Goal: Register for event/course

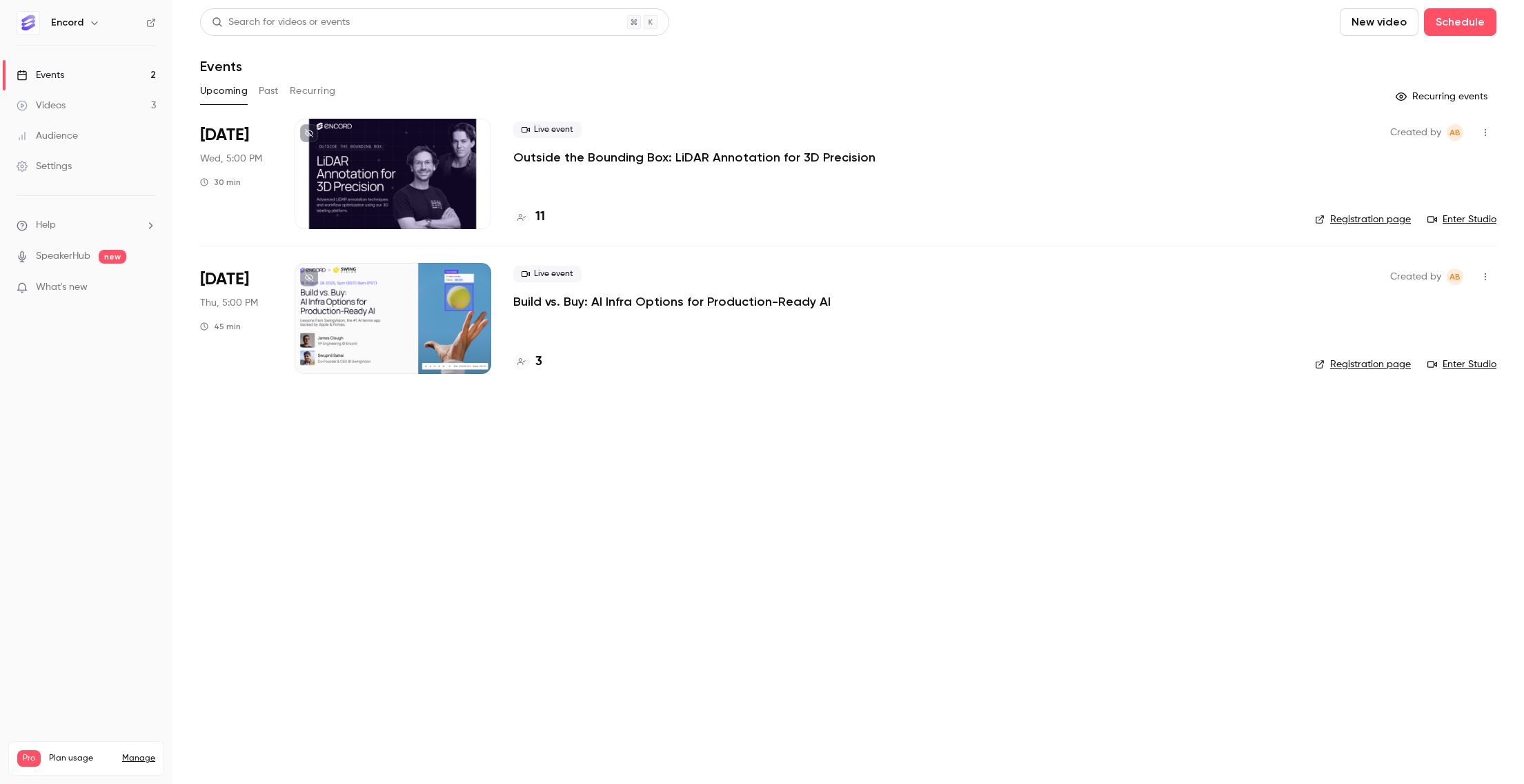
click at [539, 205] on div "Live event Outside the Bounding Box: LiDAR Annotation for 3D Precision 11" at bounding box center [903, 174] width 779 height 111
click at [537, 218] on h4 "11" at bounding box center [540, 218] width 9 height 19
